Goal: Navigation & Orientation: Find specific page/section

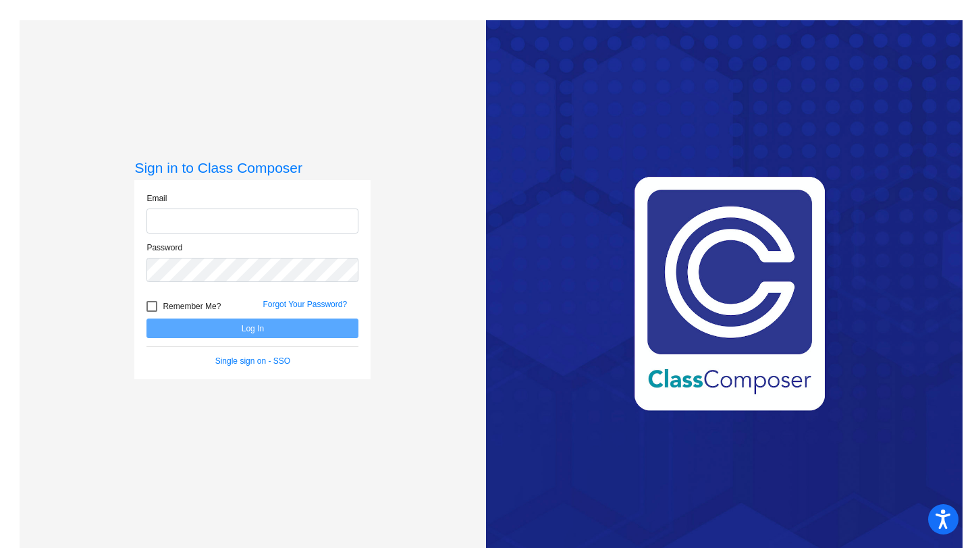
type input "[EMAIL_ADDRESS][DOMAIN_NAME]"
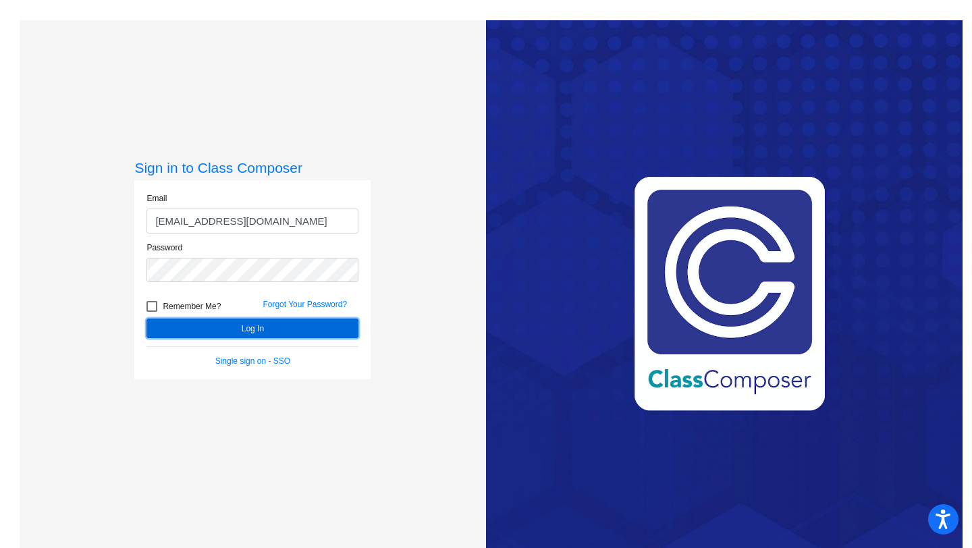
click at [285, 321] on button "Log In" at bounding box center [252, 329] width 212 height 20
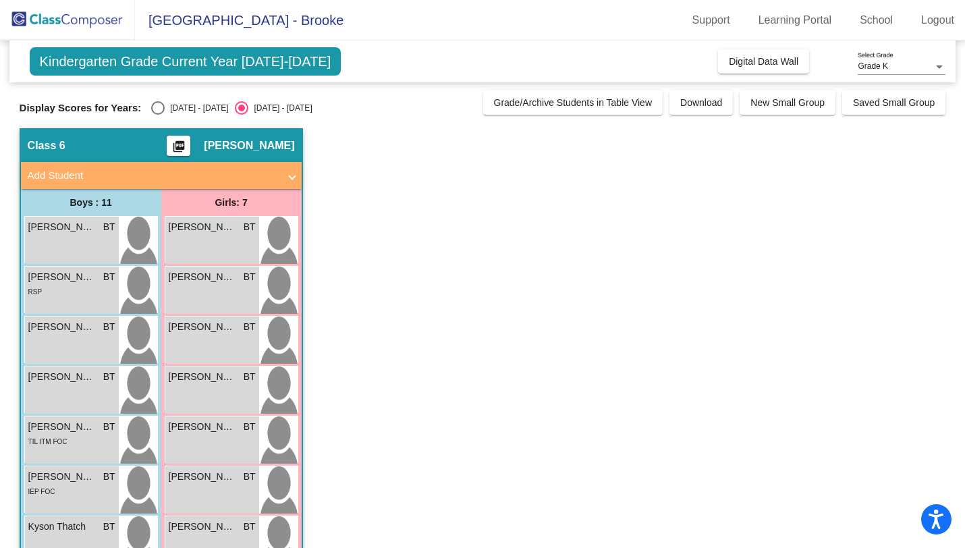
click at [265, 151] on span "[PERSON_NAME]" at bounding box center [249, 145] width 90 height 13
click at [165, 58] on span "Kindergarten Grade Current Year [DATE]-[DATE]" at bounding box center [186, 61] width 312 height 28
click at [344, 19] on span "[GEOGRAPHIC_DATA] - Brooke" at bounding box center [239, 20] width 209 height 22
click at [787, 57] on span "Digital Data Wall" at bounding box center [764, 61] width 70 height 11
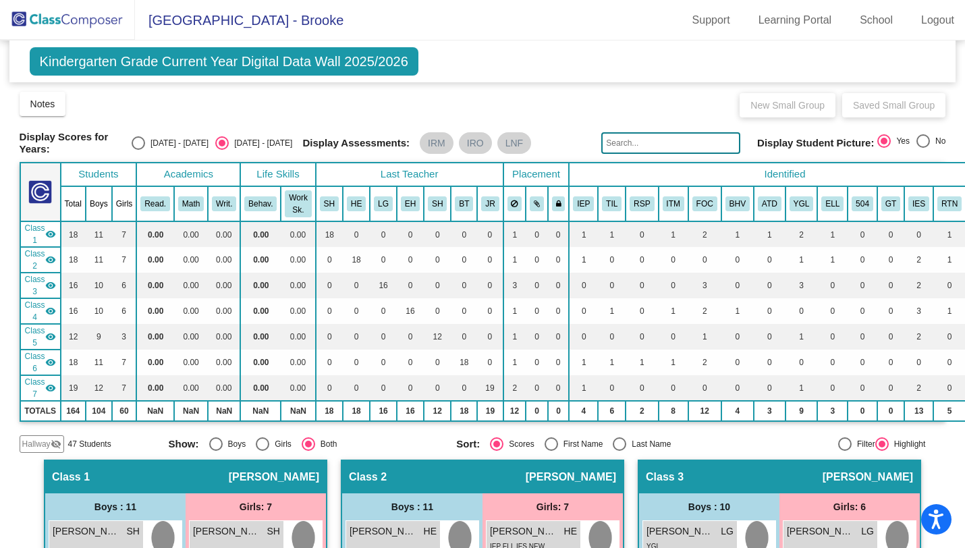
click at [232, 60] on span "Kindergarten Grade Current Year Digital Data Wall 2025/2026" at bounding box center [224, 61] width 389 height 28
click at [261, 17] on span "[GEOGRAPHIC_DATA] - Brooke" at bounding box center [239, 20] width 209 height 22
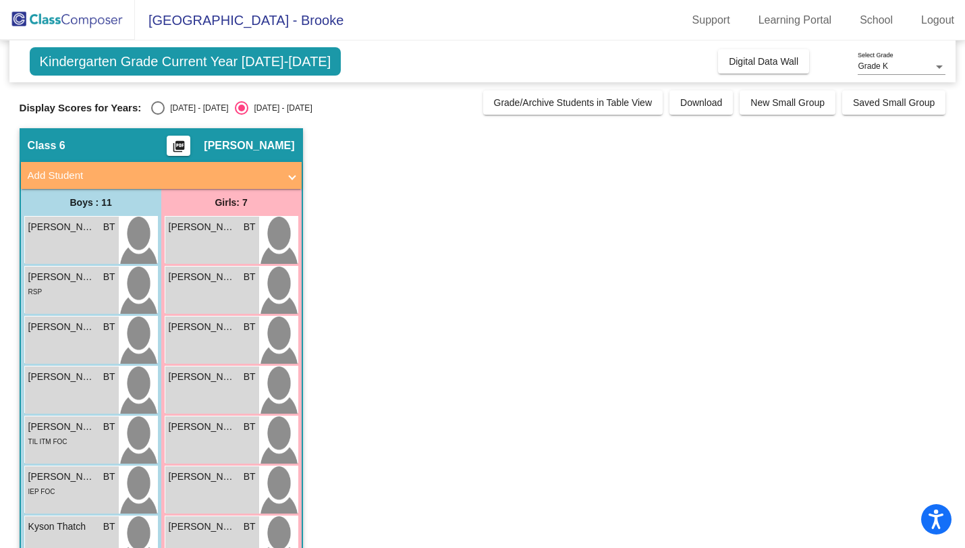
click at [298, 59] on span "Kindergarten Grade Current Year [DATE]-[DATE]" at bounding box center [186, 61] width 312 height 28
click at [881, 17] on link "School" at bounding box center [876, 20] width 55 height 22
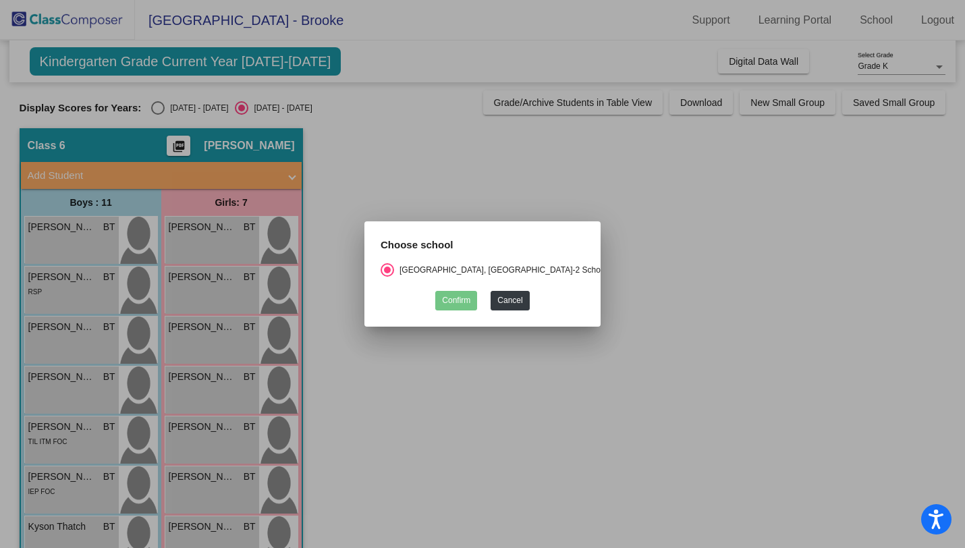
click at [524, 288] on div "Confirm Cancel" at bounding box center [483, 297] width 204 height 26
click at [763, 224] on div at bounding box center [482, 274] width 965 height 548
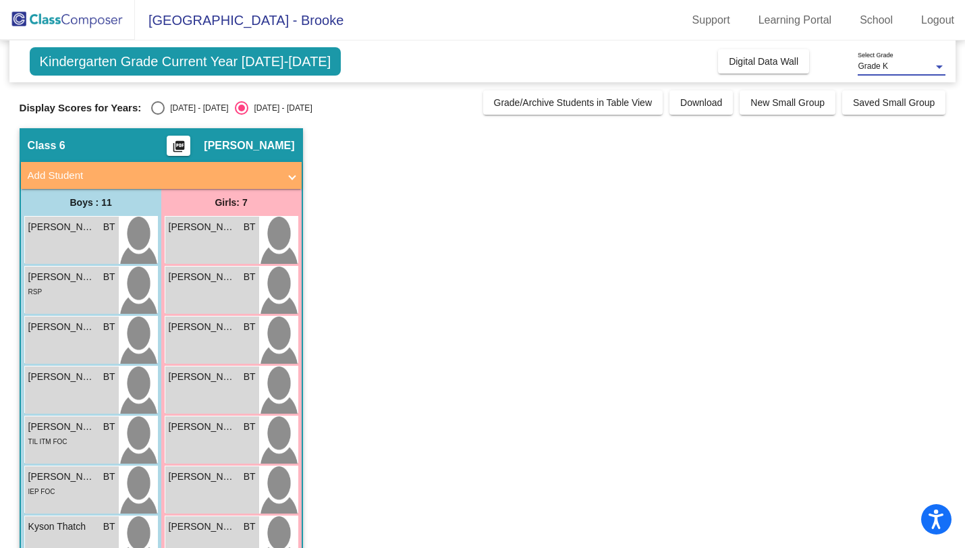
click at [887, 66] on span "Grade K" at bounding box center [873, 65] width 30 height 9
click at [887, 66] on span "Grade K" at bounding box center [902, 67] width 88 height 24
click at [705, 18] on link "Support" at bounding box center [711, 20] width 59 height 22
click at [821, 7] on mat-toolbar "Chillicothe Elementary School - Brooke Support Learning Portal School Logout" at bounding box center [482, 20] width 965 height 40
click at [819, 19] on link "Learning Portal" at bounding box center [795, 20] width 95 height 22
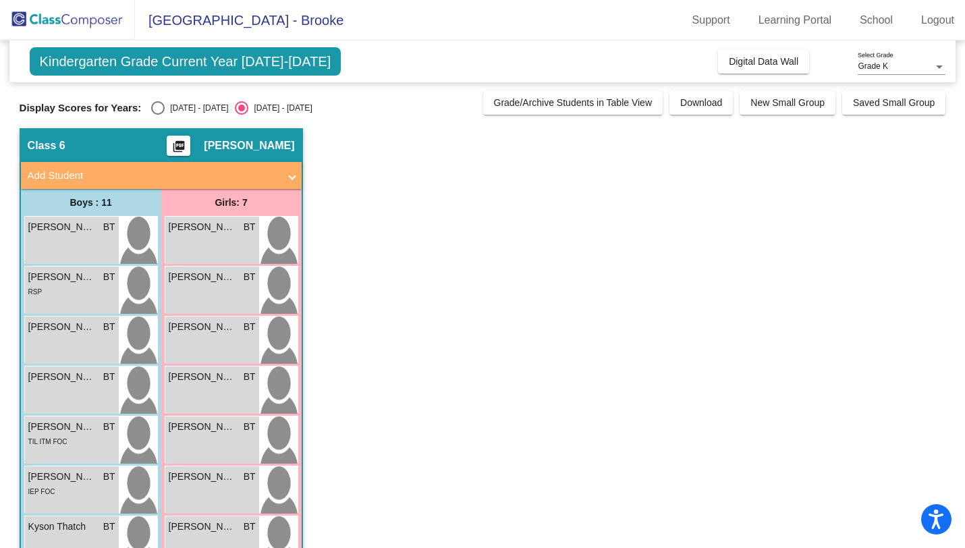
click at [294, 64] on span "Kindergarten Grade Current Year [DATE]-[DATE]" at bounding box center [186, 61] width 312 height 28
click at [102, 18] on img at bounding box center [67, 20] width 135 height 40
click at [936, 69] on div at bounding box center [940, 66] width 12 height 9
click at [936, 69] on span "Grade K" at bounding box center [902, 67] width 88 height 24
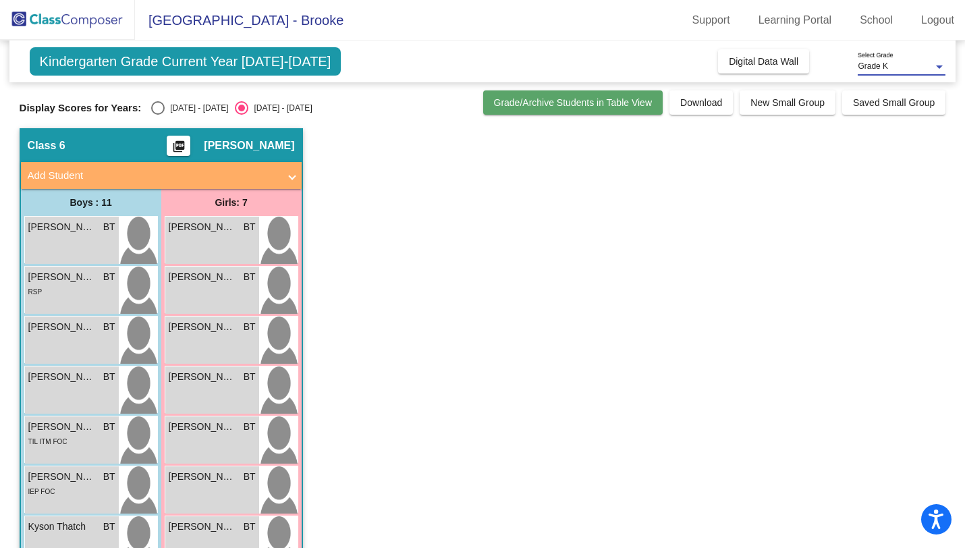
click at [606, 105] on span "Grade/Archive Students in Table View" at bounding box center [573, 102] width 159 height 11
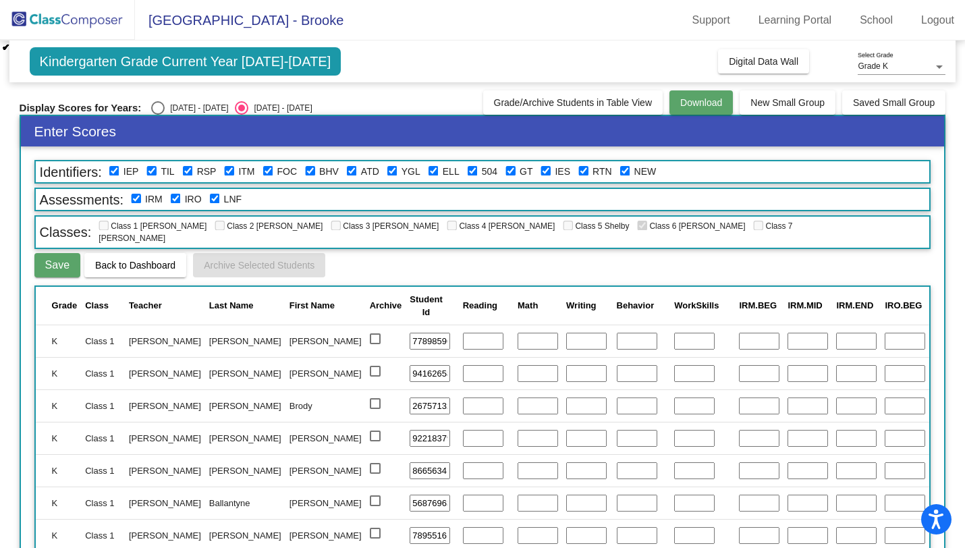
click at [695, 94] on button "Download" at bounding box center [701, 102] width 63 height 24
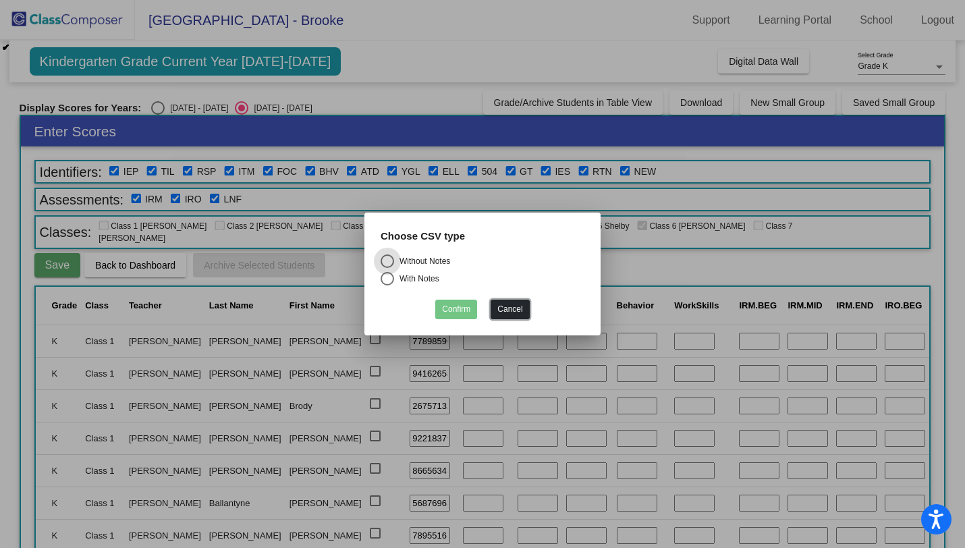
click at [512, 313] on button "Cancel" at bounding box center [510, 310] width 38 height 20
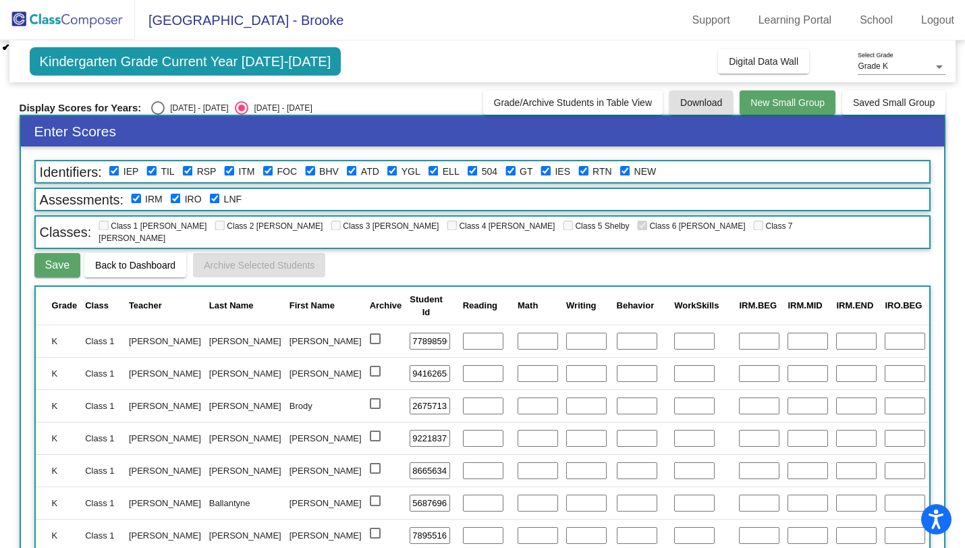
click at [818, 107] on button "New Small Group" at bounding box center [788, 102] width 96 height 24
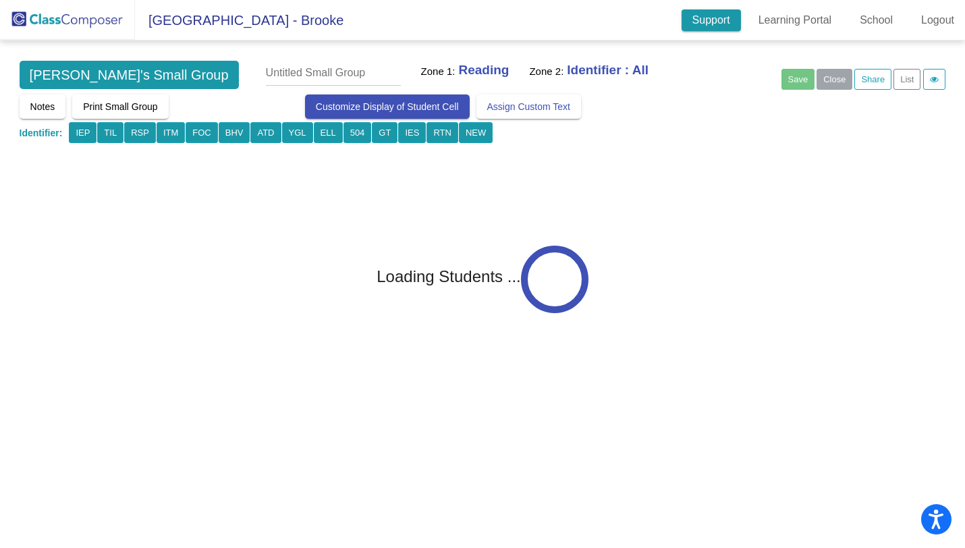
click at [697, 28] on link "Support" at bounding box center [711, 20] width 59 height 22
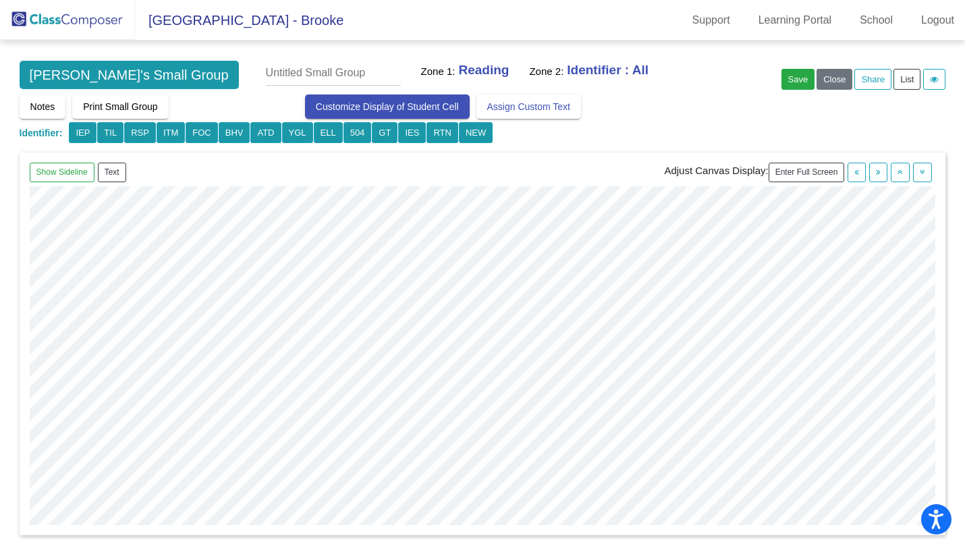
click at [255, 5] on mat-toolbar "Chillicothe Elementary School - Brooke Support Learning Portal School Logout" at bounding box center [482, 20] width 965 height 40
click at [96, 20] on img at bounding box center [67, 20] width 135 height 40
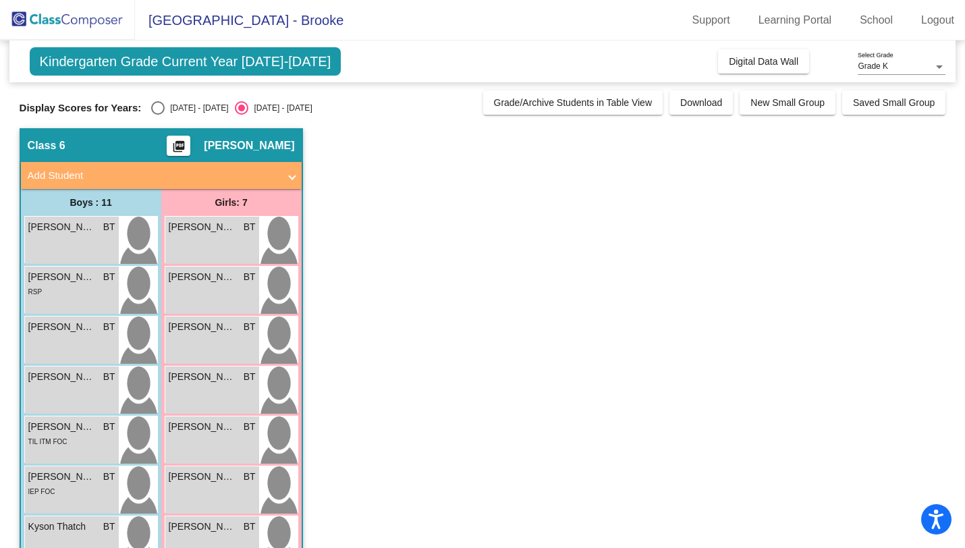
click at [187, 146] on mat-icon "picture_as_pdf" at bounding box center [179, 149] width 16 height 19
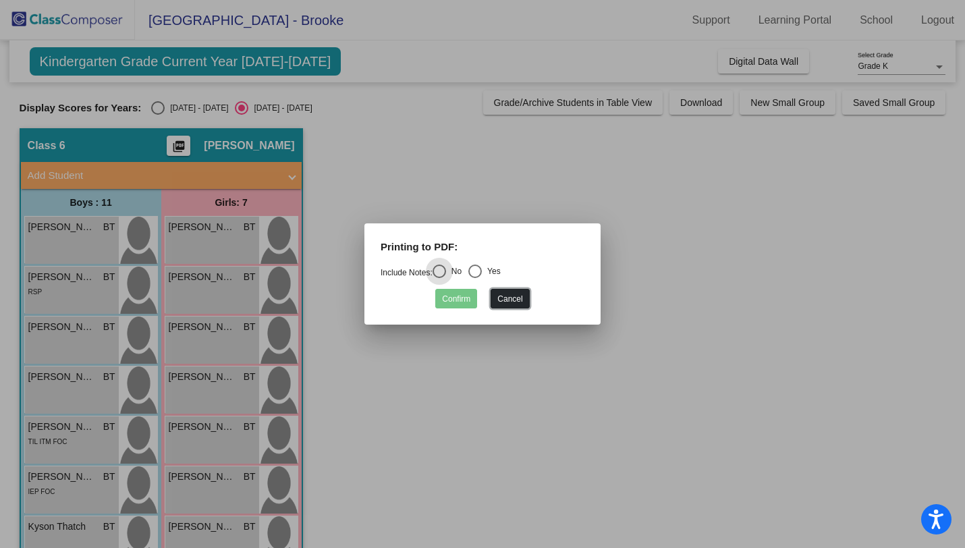
click at [504, 296] on button "Cancel" at bounding box center [510, 299] width 38 height 20
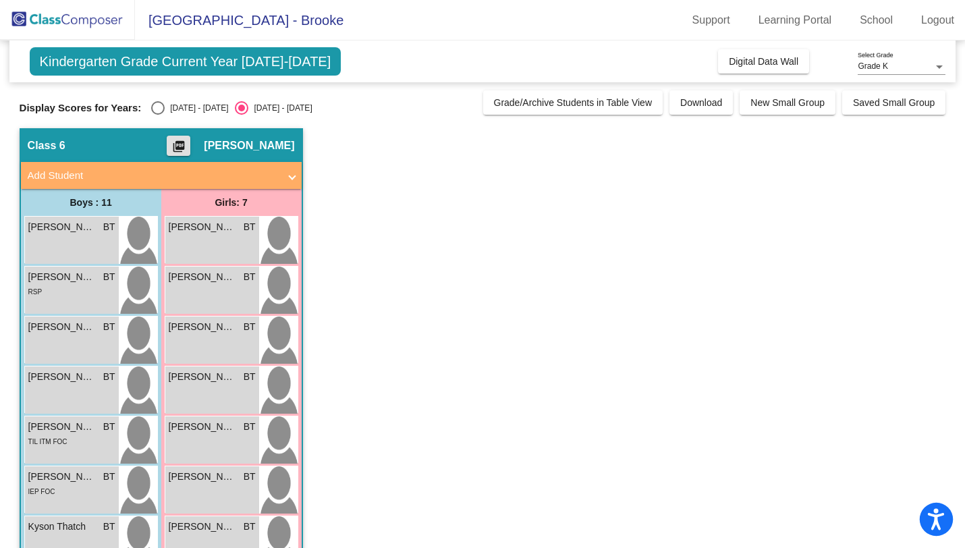
click at [936, 526] on icon "Open accessiBe: accessibility options, statement and help" at bounding box center [936, 519] width 16 height 22
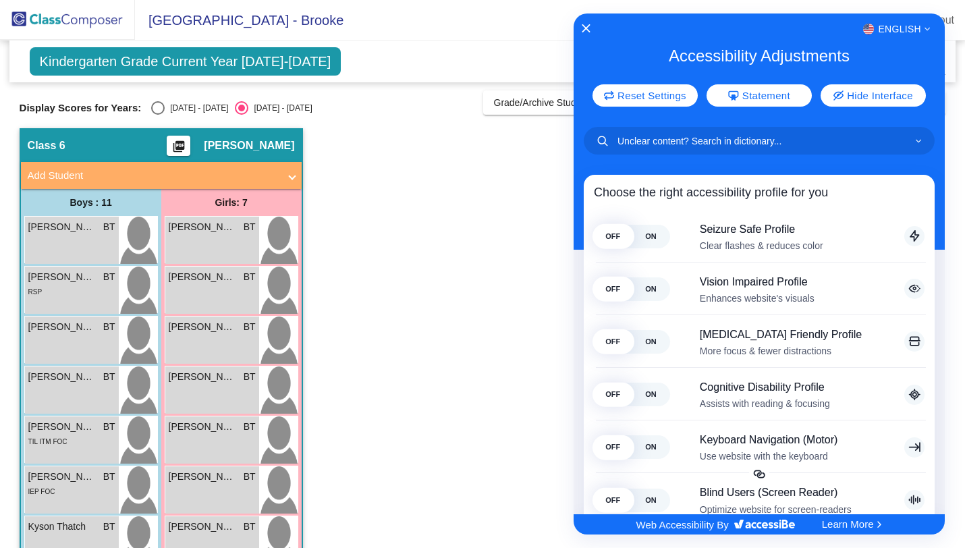
click at [579, 27] on div "English" at bounding box center [759, 29] width 371 height 18
click at [589, 30] on icon "Close Accessibility Interface" at bounding box center [585, 28] width 9 height 9
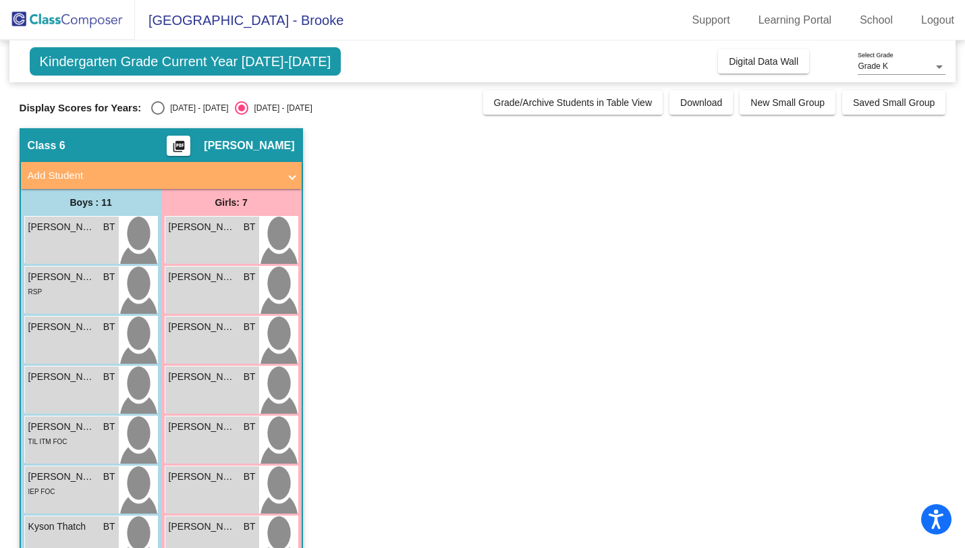
click at [911, 70] on div "Grade K" at bounding box center [896, 66] width 76 height 9
click at [911, 70] on span "Grade K" at bounding box center [902, 67] width 88 height 24
click at [212, 152] on div "Class 6 picture_as_pdf Brooke Teeter" at bounding box center [161, 146] width 281 height 32
click at [242, 65] on span "Kindergarten Grade Current Year [DATE]-[DATE]" at bounding box center [186, 61] width 312 height 28
click at [209, 23] on span "[GEOGRAPHIC_DATA] - Brooke" at bounding box center [239, 20] width 209 height 22
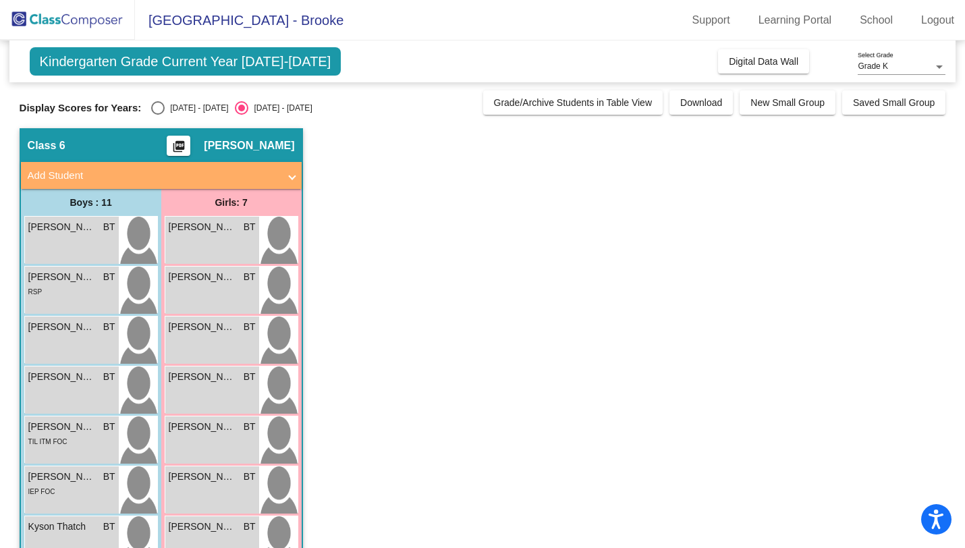
click at [880, 70] on span "Grade K" at bounding box center [873, 65] width 30 height 9
click at [880, 70] on span "Grade K" at bounding box center [902, 67] width 88 height 24
